Goal: Task Accomplishment & Management: Manage account settings

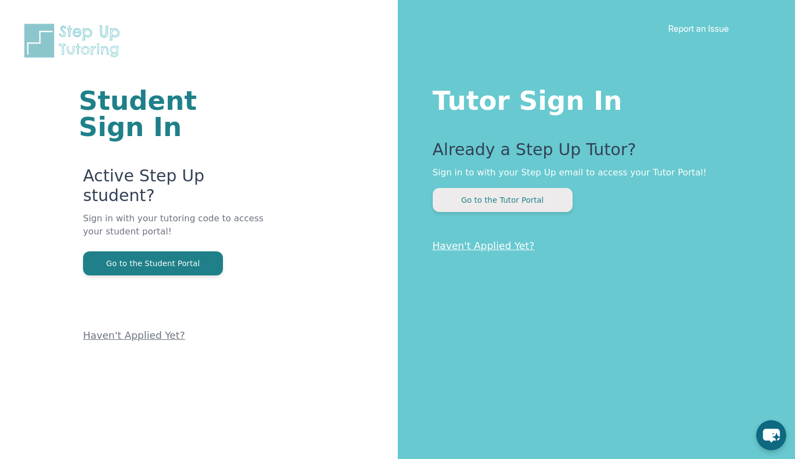
click at [510, 199] on button "Go to the Tutor Portal" at bounding box center [503, 200] width 140 height 24
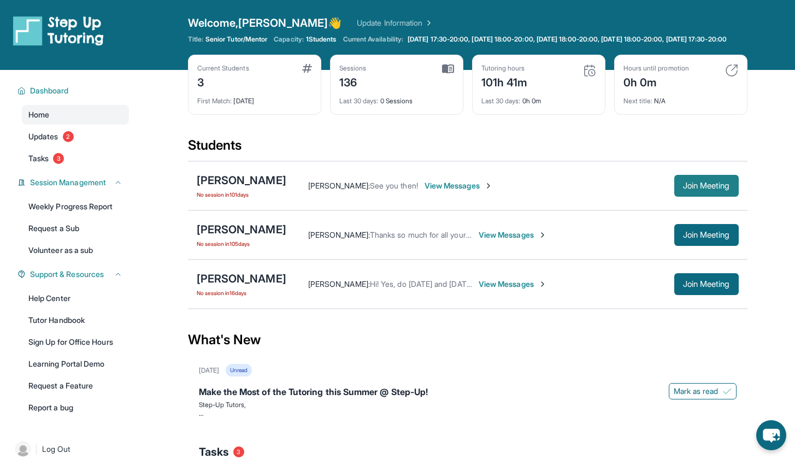
click at [712, 197] on button "Join Meeting" at bounding box center [706, 186] width 64 height 22
click at [712, 189] on span "Join Meeting" at bounding box center [706, 186] width 47 height 7
click at [692, 287] on span "Join Meeting" at bounding box center [706, 284] width 47 height 7
click at [697, 238] on span "Join Meeting" at bounding box center [706, 235] width 47 height 7
click at [693, 189] on span "Join Meeting" at bounding box center [706, 186] width 47 height 7
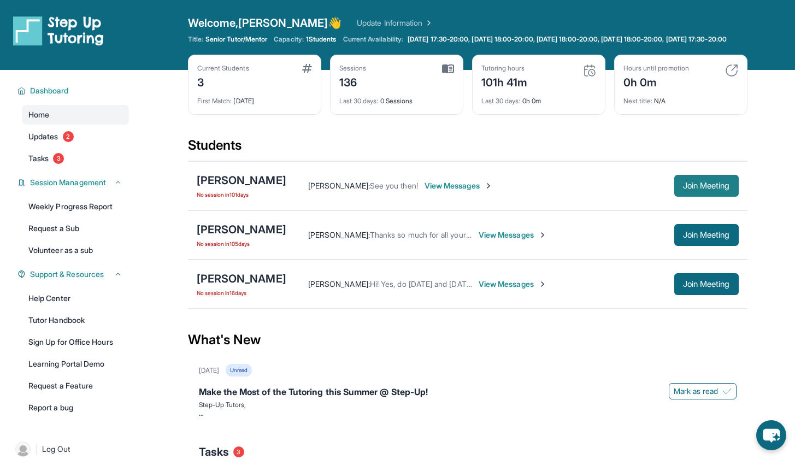
click at [693, 189] on span "Join Meeting" at bounding box center [706, 186] width 47 height 7
click at [228, 183] on div "[PERSON_NAME]" at bounding box center [242, 180] width 90 height 15
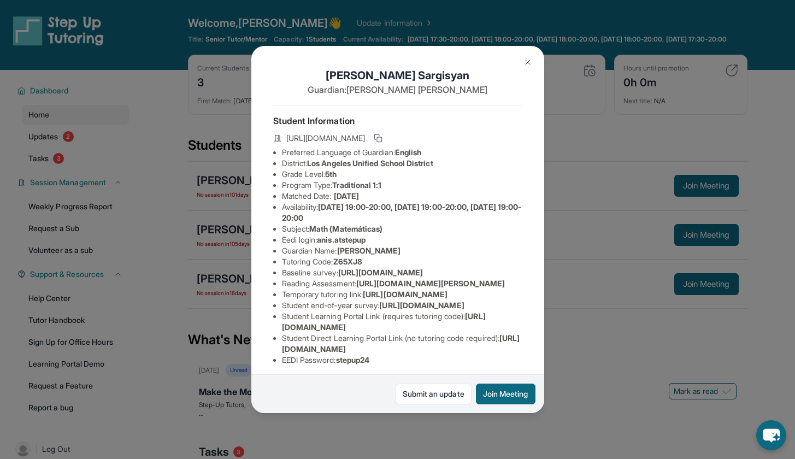
click at [278, 142] on icon at bounding box center [277, 138] width 7 height 7
drag, startPoint x: 283, startPoint y: 136, endPoint x: 448, endPoint y: 154, distance: 166.0
click at [447, 147] on div "[URL][DOMAIN_NAME]" at bounding box center [397, 139] width 249 height 15
click at [421, 169] on li "District: Los Angeles Unified School District" at bounding box center [402, 163] width 240 height 11
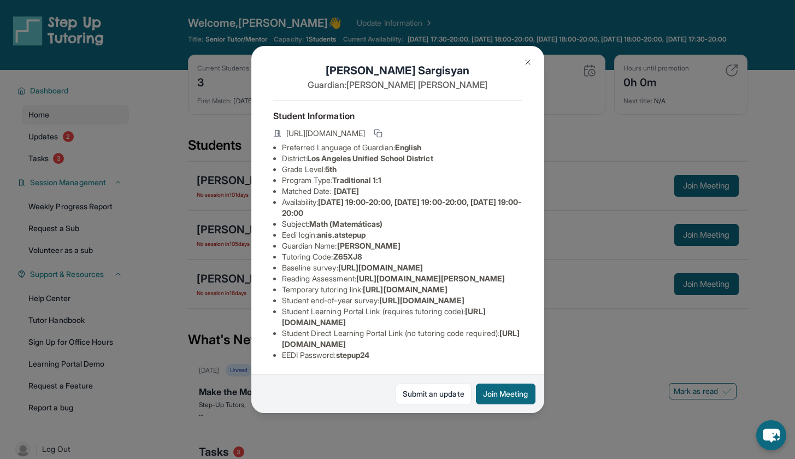
scroll to position [62, 0]
drag, startPoint x: 283, startPoint y: 308, endPoint x: 389, endPoint y: 319, distance: 106.6
click at [389, 295] on li "Temporary tutoring link : [URL][DOMAIN_NAME]" at bounding box center [402, 289] width 240 height 11
copy li "[URL][DOMAIN_NAME]"
click at [530, 61] on img at bounding box center [528, 62] width 9 height 9
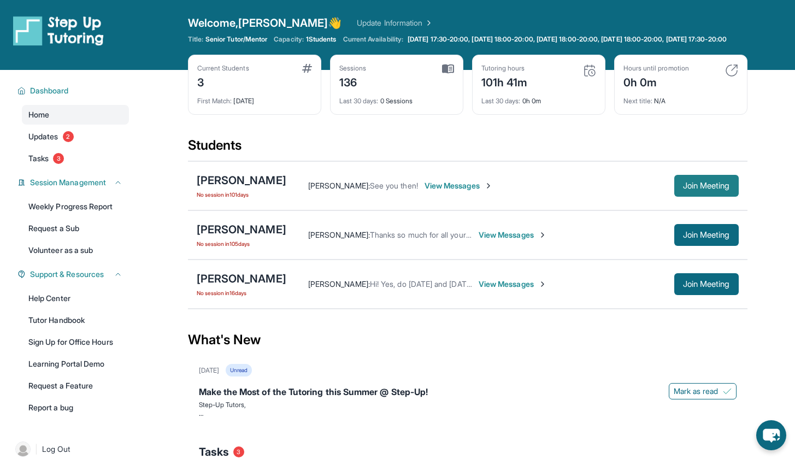
click at [674, 195] on button "Join Meeting" at bounding box center [706, 186] width 64 height 22
click at [698, 189] on span "Join Meeting" at bounding box center [706, 186] width 47 height 7
click at [60, 146] on link "Updates 2" at bounding box center [75, 137] width 107 height 20
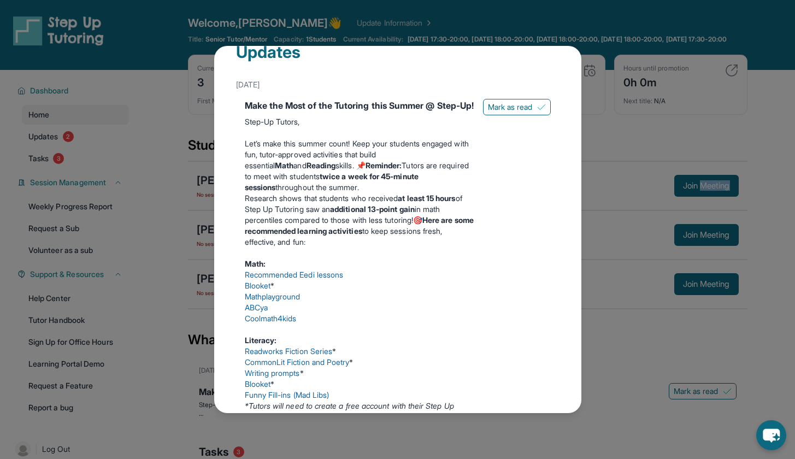
scroll to position [0, 0]
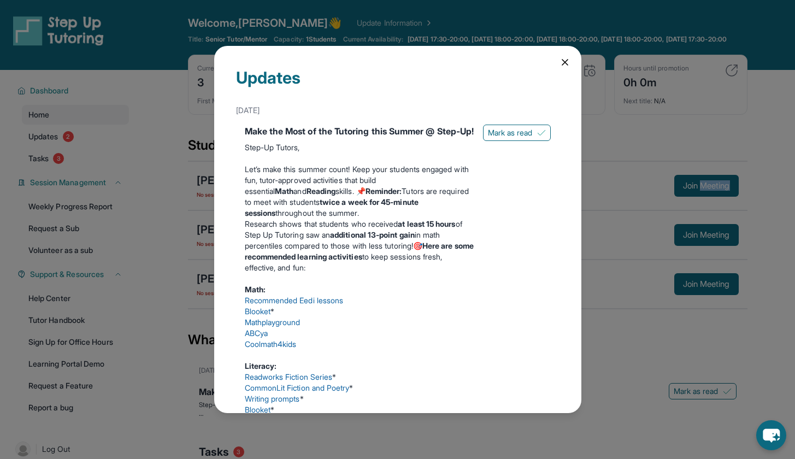
click at [561, 66] on icon at bounding box center [565, 62] width 11 height 11
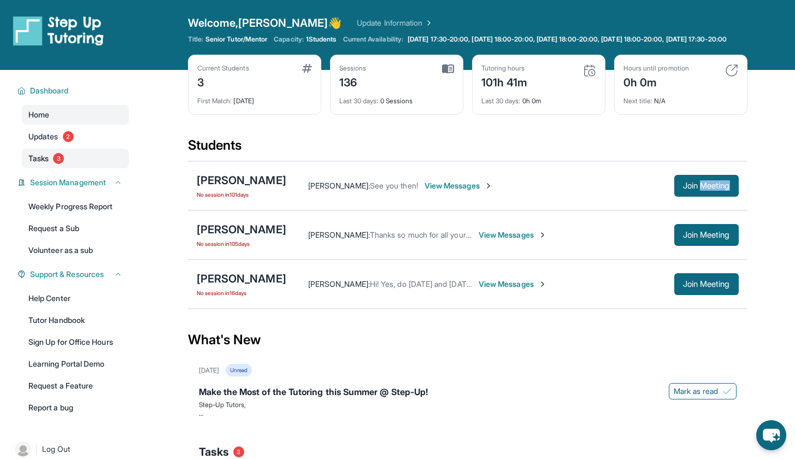
click at [62, 164] on span "3" at bounding box center [58, 158] width 11 height 11
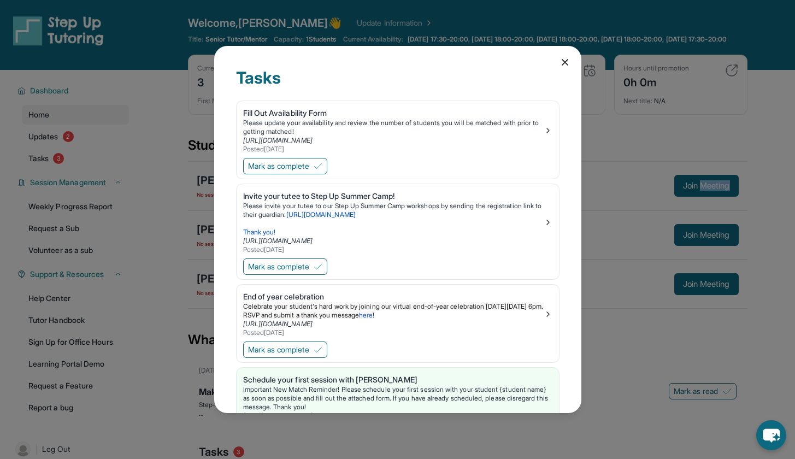
scroll to position [45, 0]
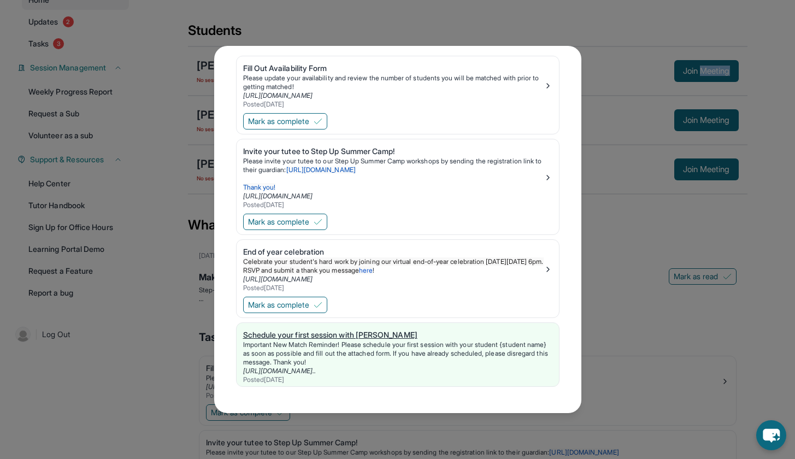
click at [374, 352] on div "Important New Match Reminder! Please schedule your first session with your stud…" at bounding box center [397, 353] width 309 height 26
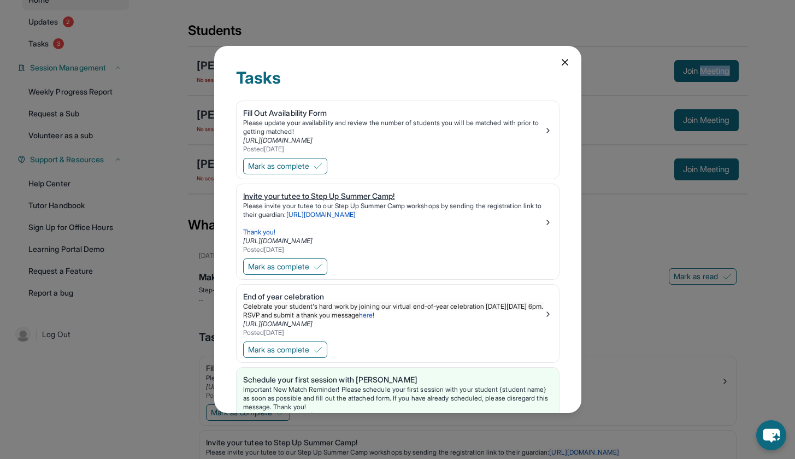
scroll to position [0, 0]
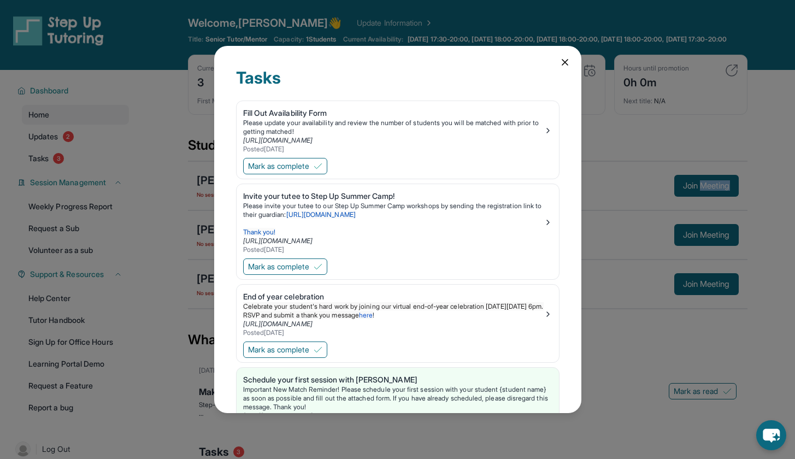
click at [560, 62] on icon at bounding box center [565, 62] width 11 height 11
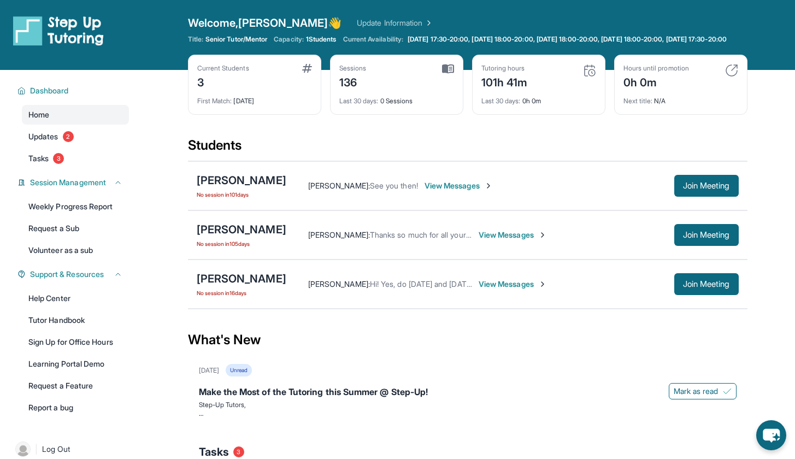
click at [461, 122] on div "Current Students 3 First Match : [DATE] Sessions 136 Last 30 days : 0 Sessions …" at bounding box center [468, 96] width 560 height 82
click at [699, 189] on span "Join Meeting" at bounding box center [706, 186] width 47 height 7
click at [697, 189] on span "Join Meeting" at bounding box center [706, 186] width 47 height 7
click at [444, 191] on span "View Messages" at bounding box center [459, 185] width 68 height 11
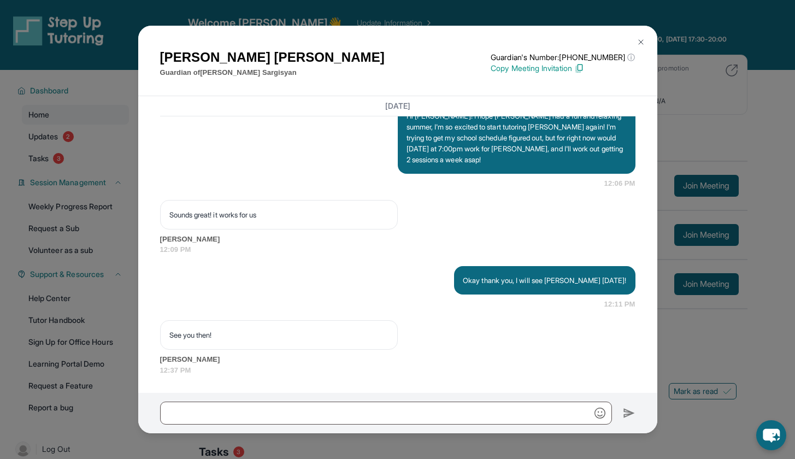
scroll to position [13839, 0]
click at [640, 40] on img at bounding box center [641, 42] width 9 height 9
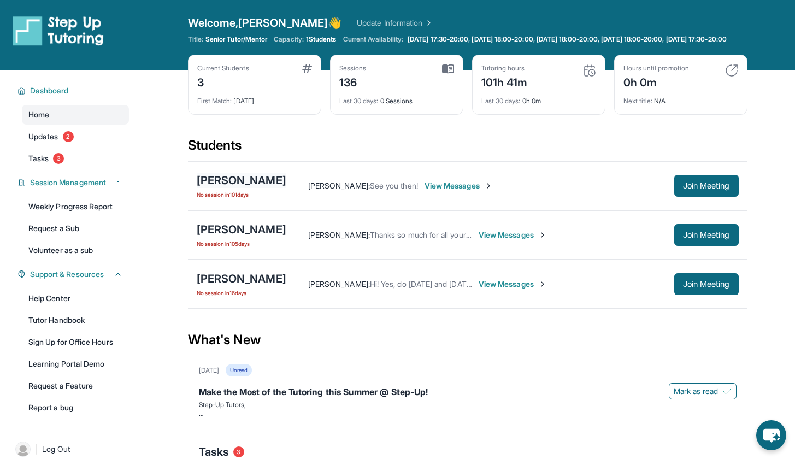
click at [228, 188] on div "[PERSON_NAME]" at bounding box center [242, 180] width 90 height 15
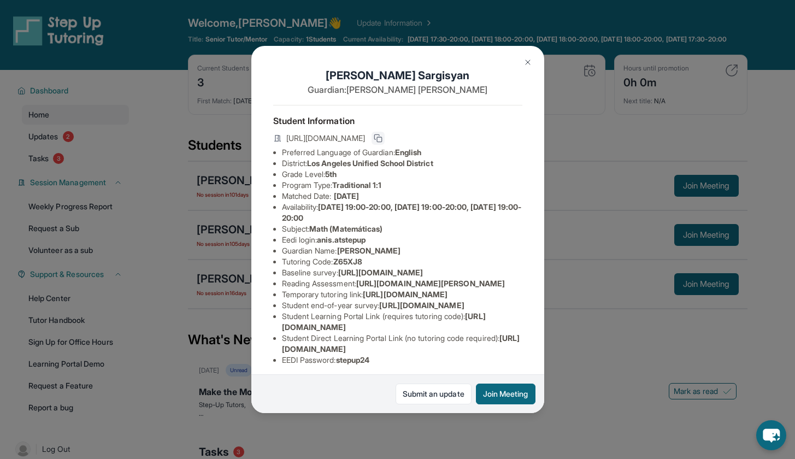
click at [385, 138] on button at bounding box center [378, 138] width 13 height 13
click at [534, 62] on button at bounding box center [528, 62] width 22 height 22
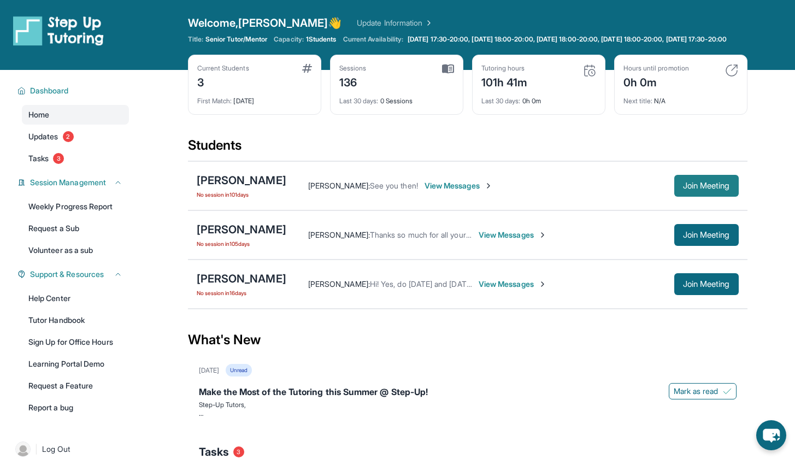
click at [713, 189] on span "Join Meeting" at bounding box center [706, 186] width 47 height 7
click at [684, 197] on button "Join Meeting" at bounding box center [706, 186] width 64 height 22
click at [685, 197] on button "Join Meeting" at bounding box center [706, 186] width 64 height 22
click at [684, 197] on button "Join Meeting" at bounding box center [706, 186] width 64 height 22
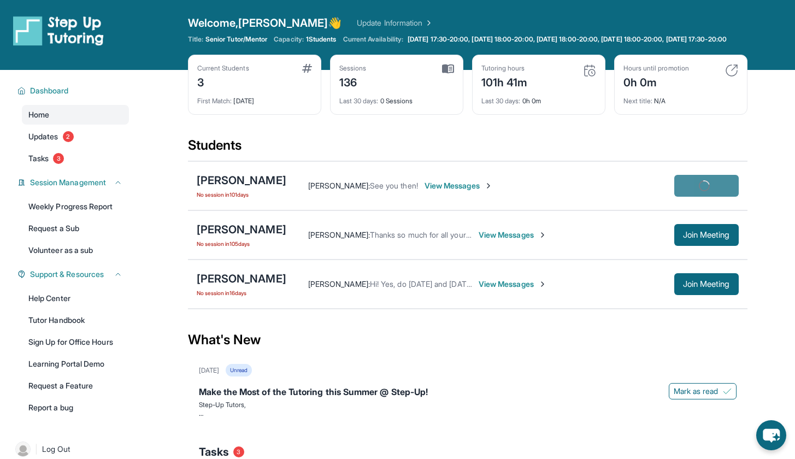
click at [684, 197] on button "Join Meeting" at bounding box center [706, 186] width 64 height 22
click at [685, 189] on span "Join Meeting" at bounding box center [706, 186] width 47 height 7
click at [604, 178] on div "[PERSON_NAME] No session [DATE] [PERSON_NAME] : See you then! View Messages Joi…" at bounding box center [468, 185] width 560 height 49
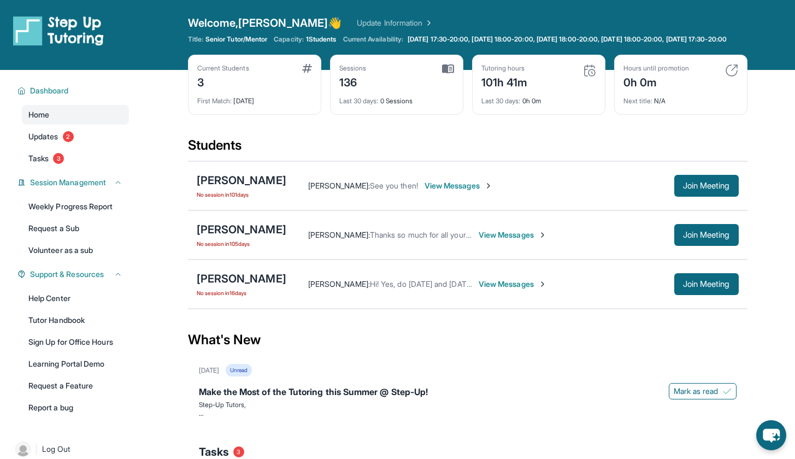
click at [363, 24] on link "Update Information" at bounding box center [395, 22] width 77 height 11
click at [51, 168] on link "Tasks 3" at bounding box center [75, 159] width 107 height 20
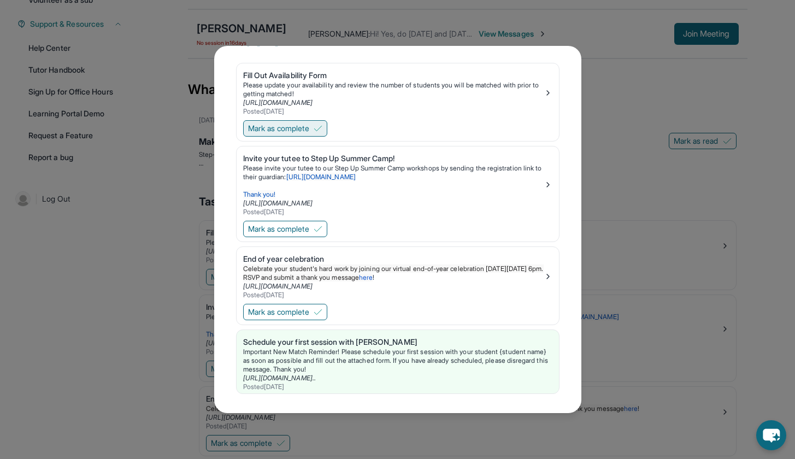
scroll to position [0, 0]
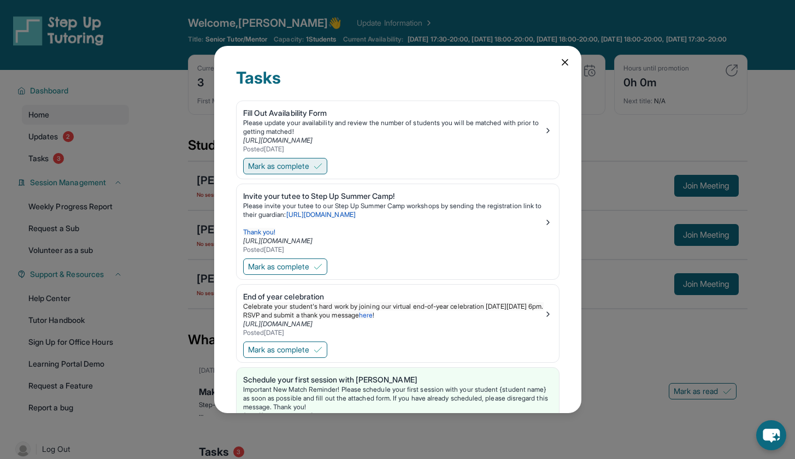
click at [295, 166] on span "Mark as complete" at bounding box center [278, 166] width 61 height 11
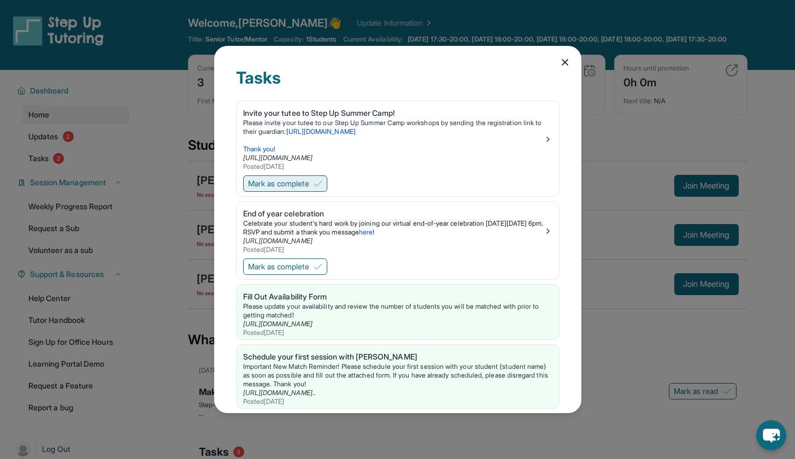
click at [299, 180] on span "Mark as complete" at bounding box center [278, 183] width 61 height 11
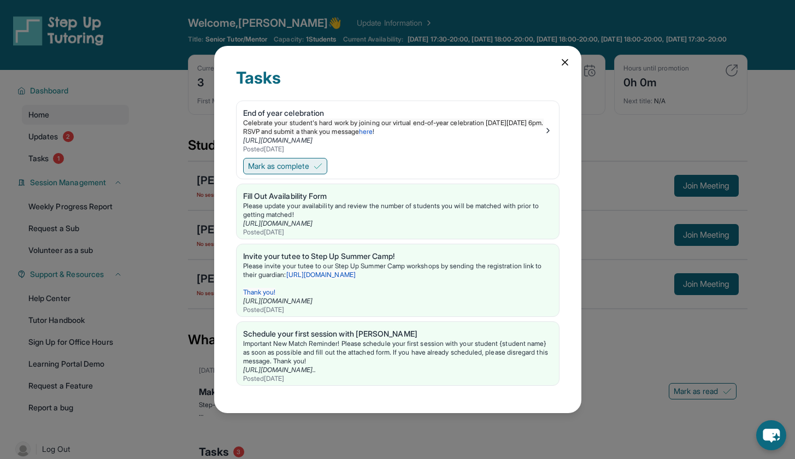
click at [296, 168] on span "Mark as complete" at bounding box center [278, 166] width 61 height 11
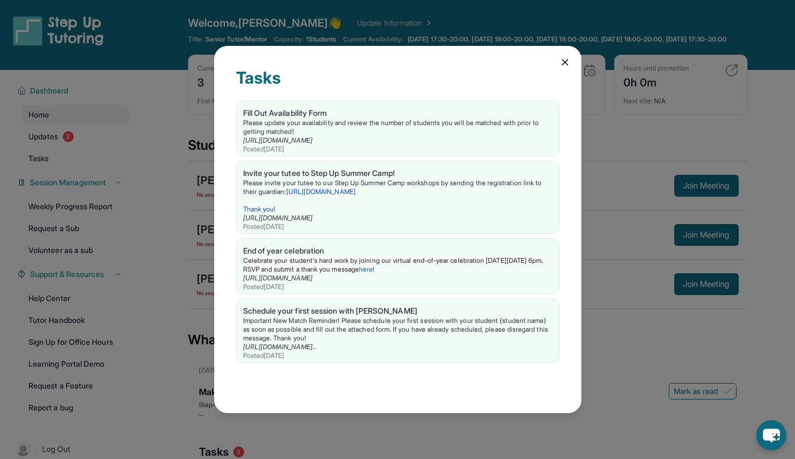
click at [569, 64] on icon at bounding box center [565, 62] width 11 height 11
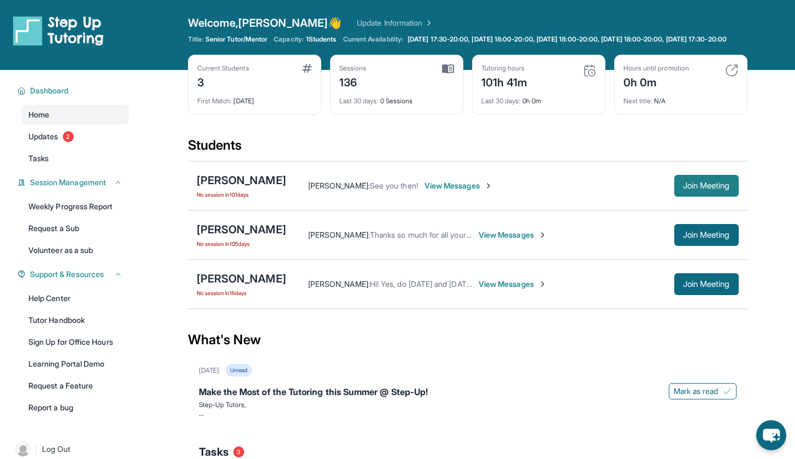
click at [702, 189] on span "Join Meeting" at bounding box center [706, 186] width 47 height 7
click at [705, 189] on span "Join Meeting" at bounding box center [706, 186] width 47 height 7
click at [249, 188] on div "[PERSON_NAME]" at bounding box center [242, 180] width 90 height 15
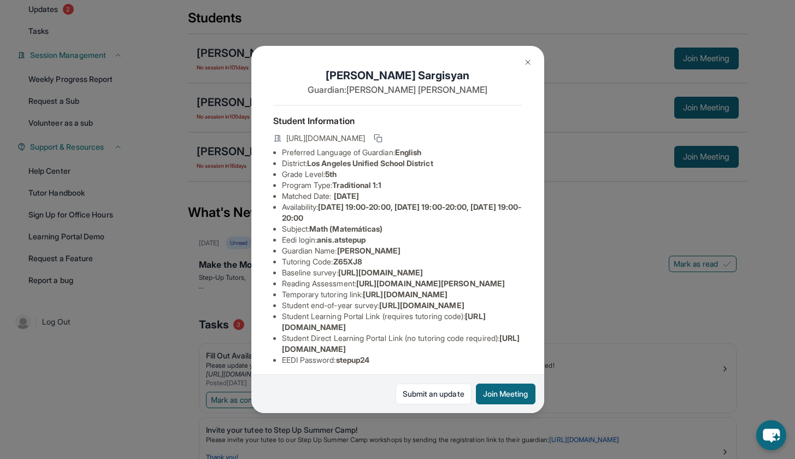
click at [522, 60] on button at bounding box center [528, 62] width 22 height 22
